Goal: Task Accomplishment & Management: Manage account settings

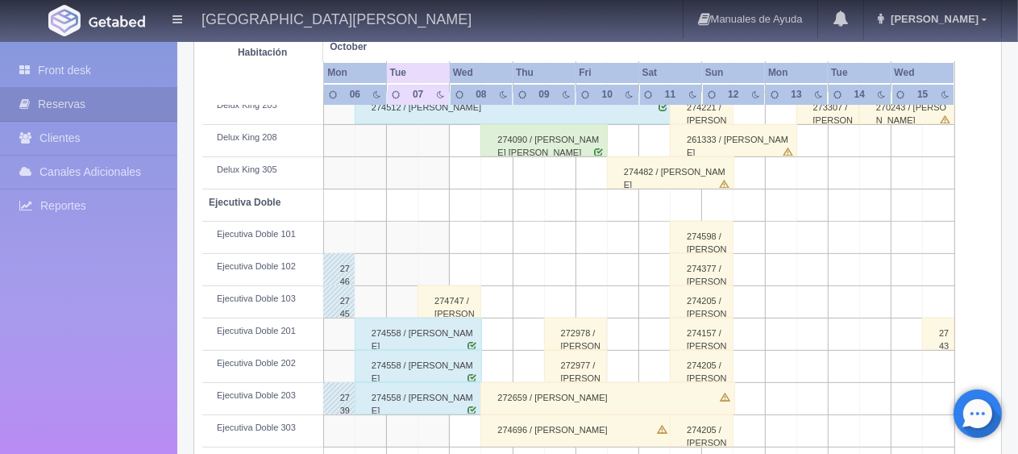
scroll to position [442, 0]
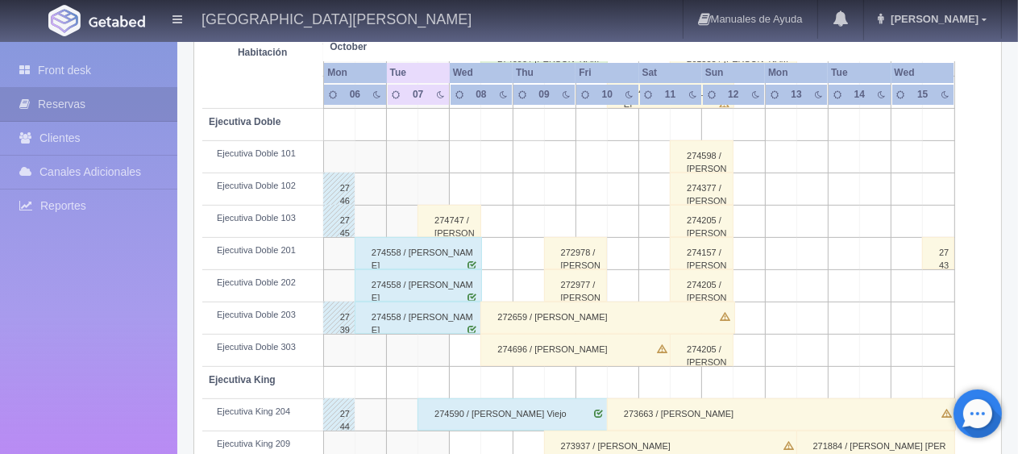
click at [448, 215] on div "274747 / [PERSON_NAME] [PERSON_NAME] ." at bounding box center [449, 221] width 64 height 32
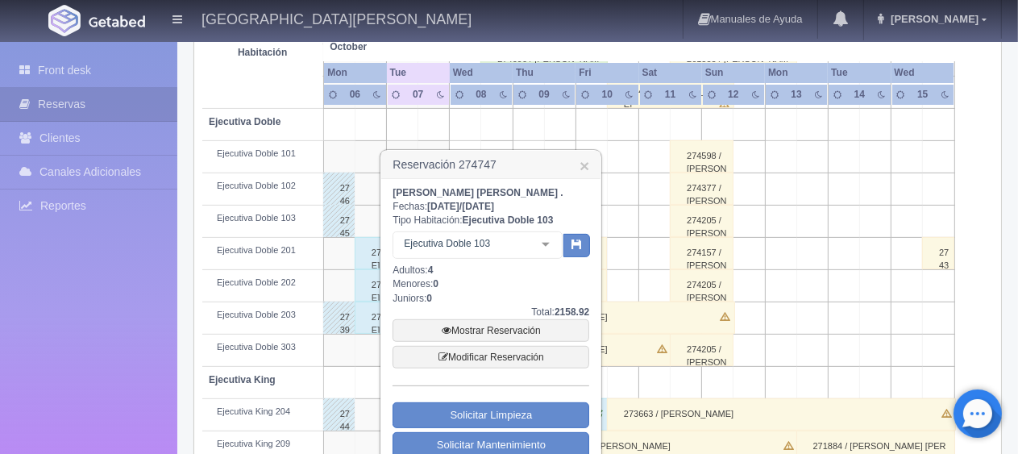
scroll to position [522, 0]
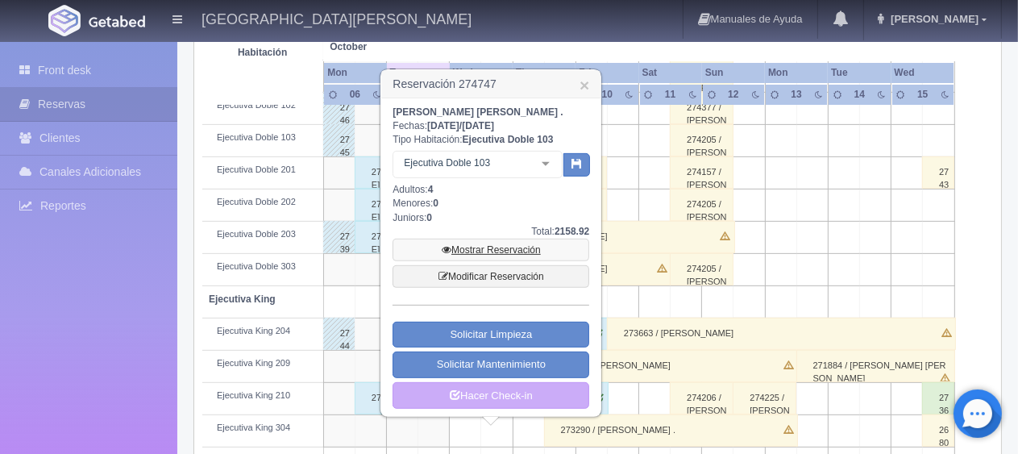
click at [487, 241] on link "Mostrar Reservación" at bounding box center [490, 249] width 197 height 23
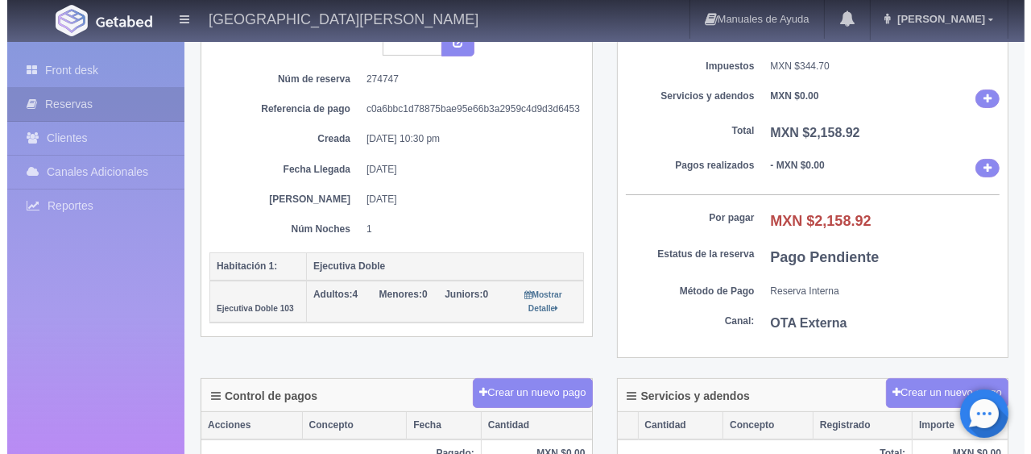
scroll to position [242, 0]
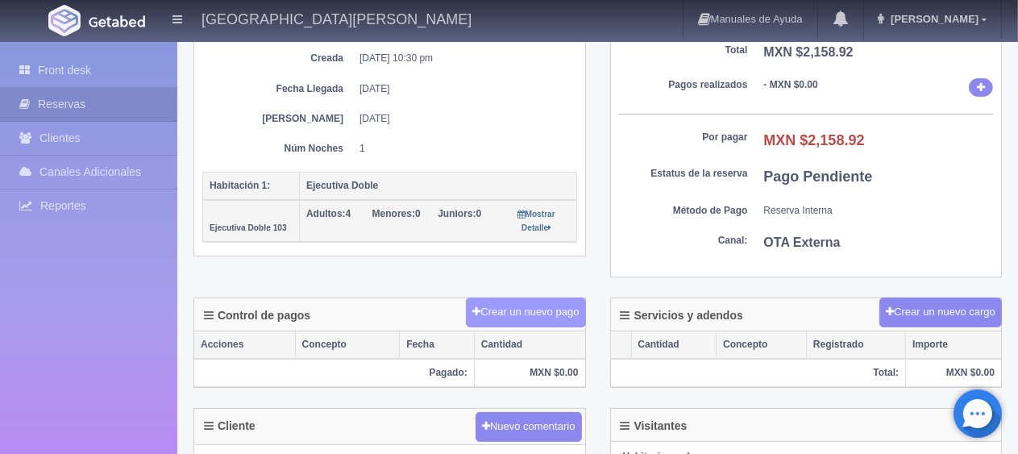
click at [533, 321] on button "Crear un nuevo pago" at bounding box center [525, 312] width 119 height 30
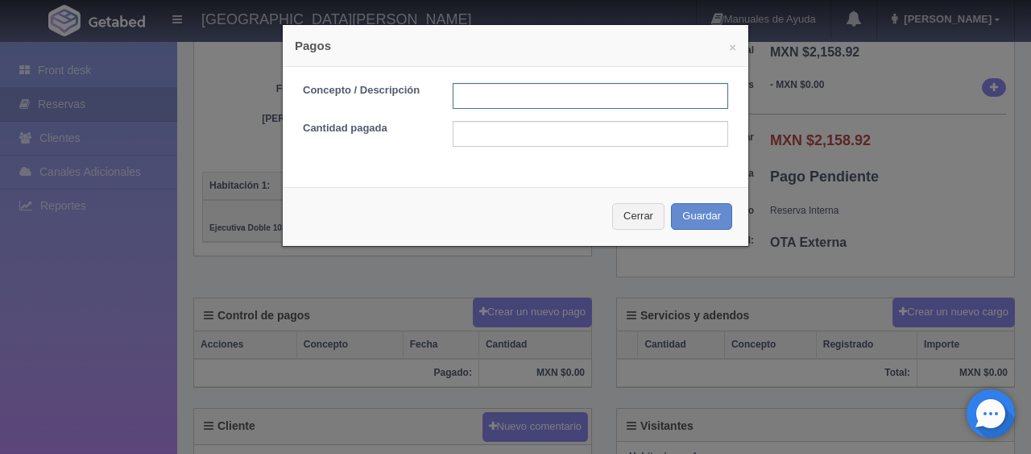
click at [499, 95] on input "text" at bounding box center [591, 96] width 276 height 26
type input "Total Tarjeta"
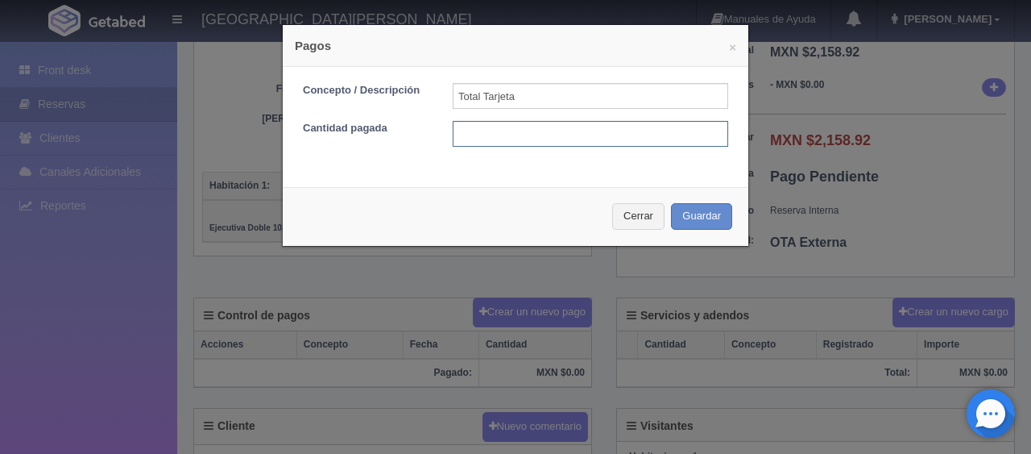
click at [538, 135] on input "text" at bounding box center [591, 134] width 276 height 26
type input "2158.92"
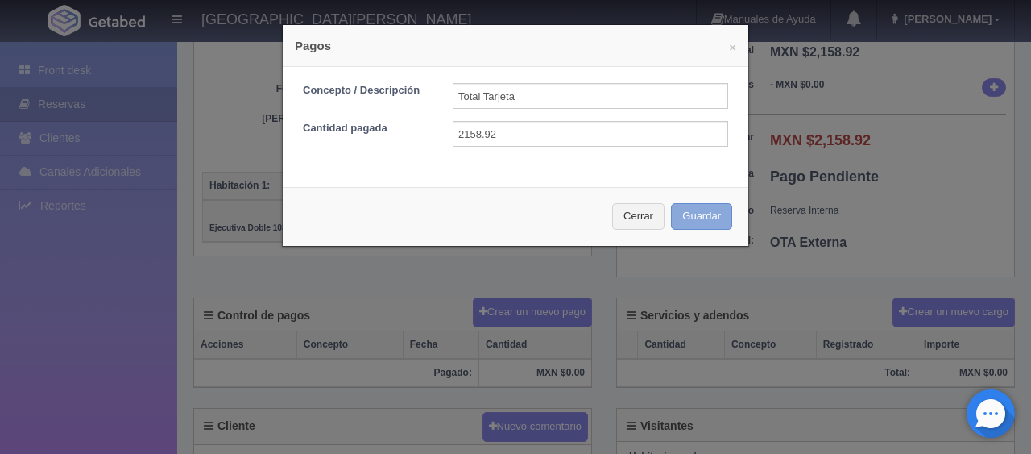
click at [687, 227] on button "Guardar" at bounding box center [701, 216] width 61 height 27
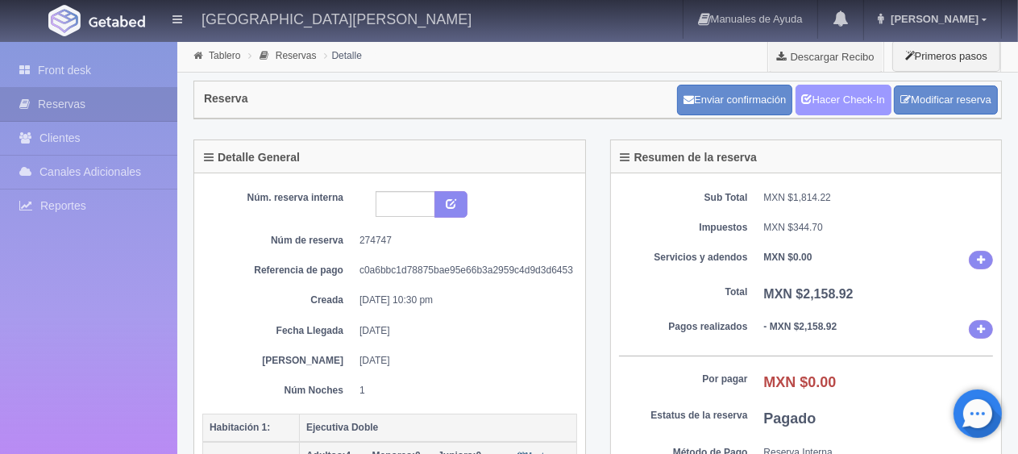
click at [850, 87] on link "Hacer Check-In" at bounding box center [843, 100] width 96 height 31
